Goal: Information Seeking & Learning: Learn about a topic

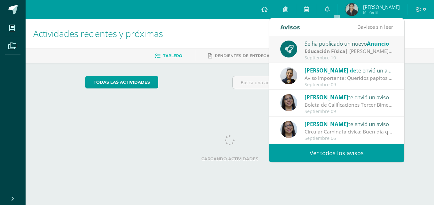
click at [328, 42] on div "Se ha publicado un nuevo Anuncio" at bounding box center [349, 43] width 89 height 8
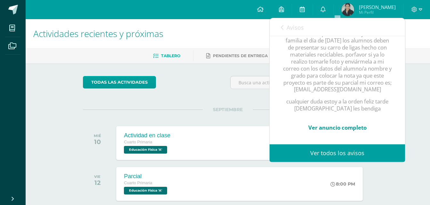
scroll to position [123, 0]
click at [350, 124] on link "Ver anuncio completo" at bounding box center [337, 127] width 58 height 7
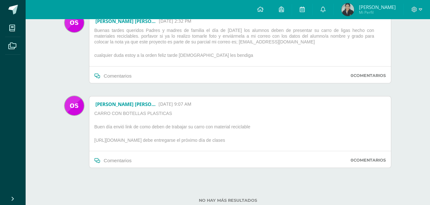
scroll to position [90, 0]
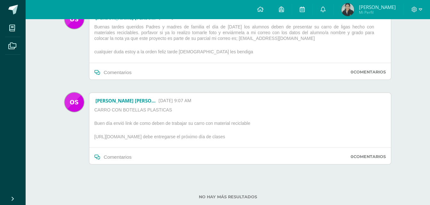
click at [166, 137] on p "[URL][DOMAIN_NAME] debe entregarse el próximo día de clases" at bounding box center [178, 138] width 172 height 8
drag, startPoint x: 289, startPoint y: 134, endPoint x: 94, endPoint y: 137, distance: 195.5
click at [94, 137] on div "CARRO CON BOTELLAS PLASTICAS Buen día envió link de como deben de trabajar su c…" at bounding box center [178, 127] width 172 height 41
drag, startPoint x: 94, startPoint y: 137, endPoint x: 103, endPoint y: 134, distance: 9.4
click at [103, 134] on p "https://youtu.be/3QxxiznonmE?si=z7X3Hav5__xdRgEN debe entregarse el próximo día…" at bounding box center [178, 138] width 172 height 8
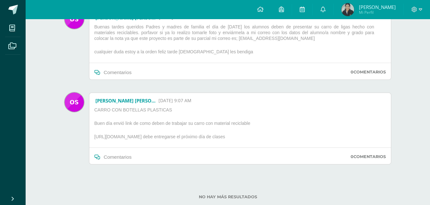
drag, startPoint x: 95, startPoint y: 137, endPoint x: 291, endPoint y: 139, distance: 196.7
click at [264, 139] on p "https://youtu.be/3QxxiznonmE?si=z7X3Hav5__xdRgEN debe entregarse el próximo día…" at bounding box center [178, 138] width 172 height 8
click at [264, 109] on p "CARRO CON BOTELLAS PLASTICAS" at bounding box center [178, 111] width 172 height 8
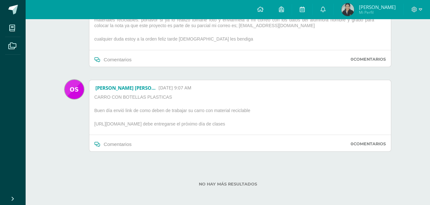
scroll to position [104, 0]
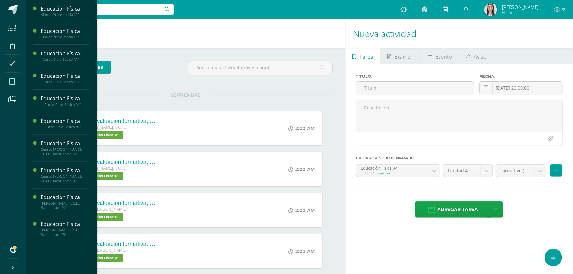
click at [12, 83] on icon at bounding box center [12, 81] width 6 height 6
